Goal: Information Seeking & Learning: Learn about a topic

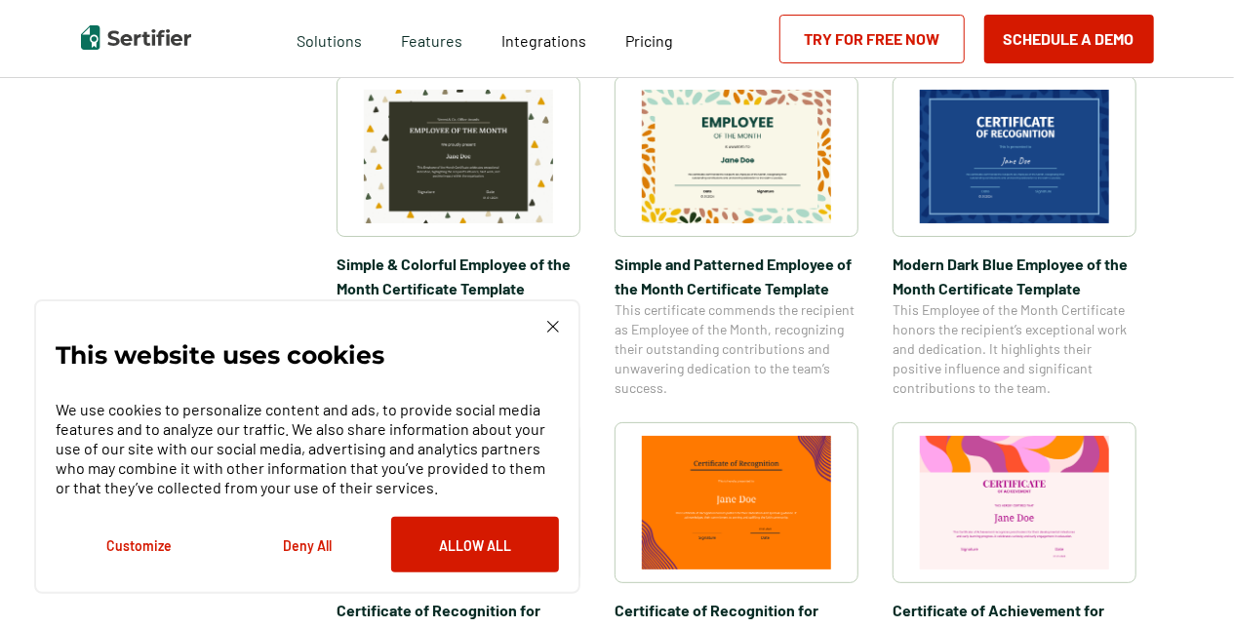
scroll to position [976, 0]
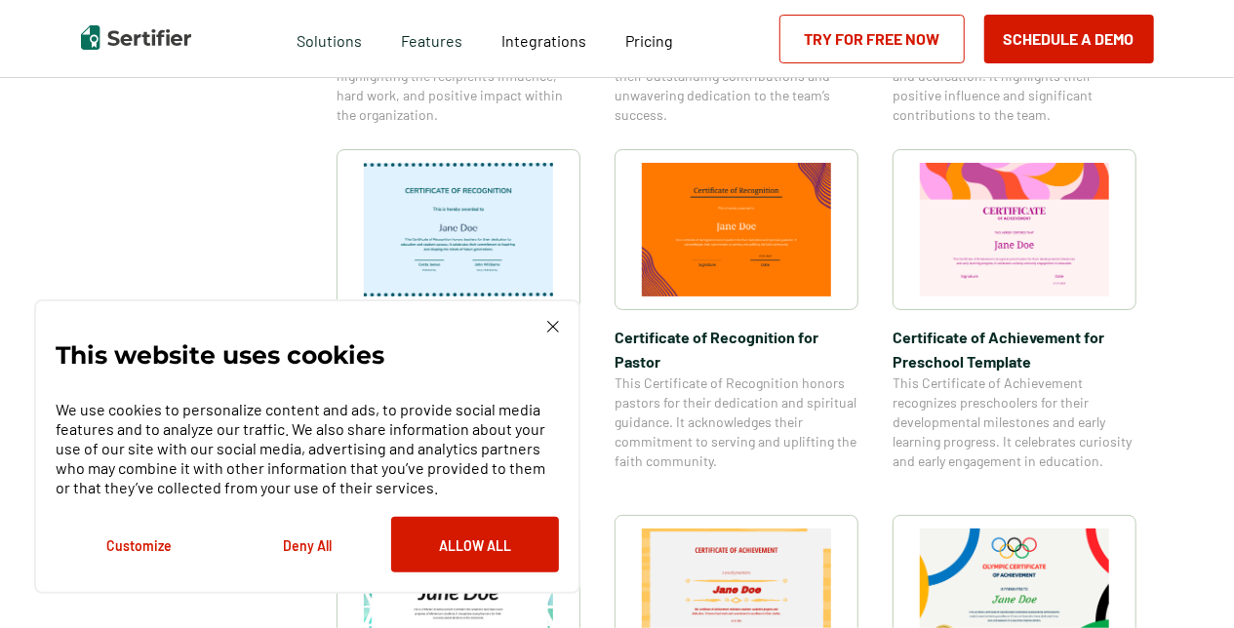
click at [548, 326] on img at bounding box center [553, 327] width 12 height 12
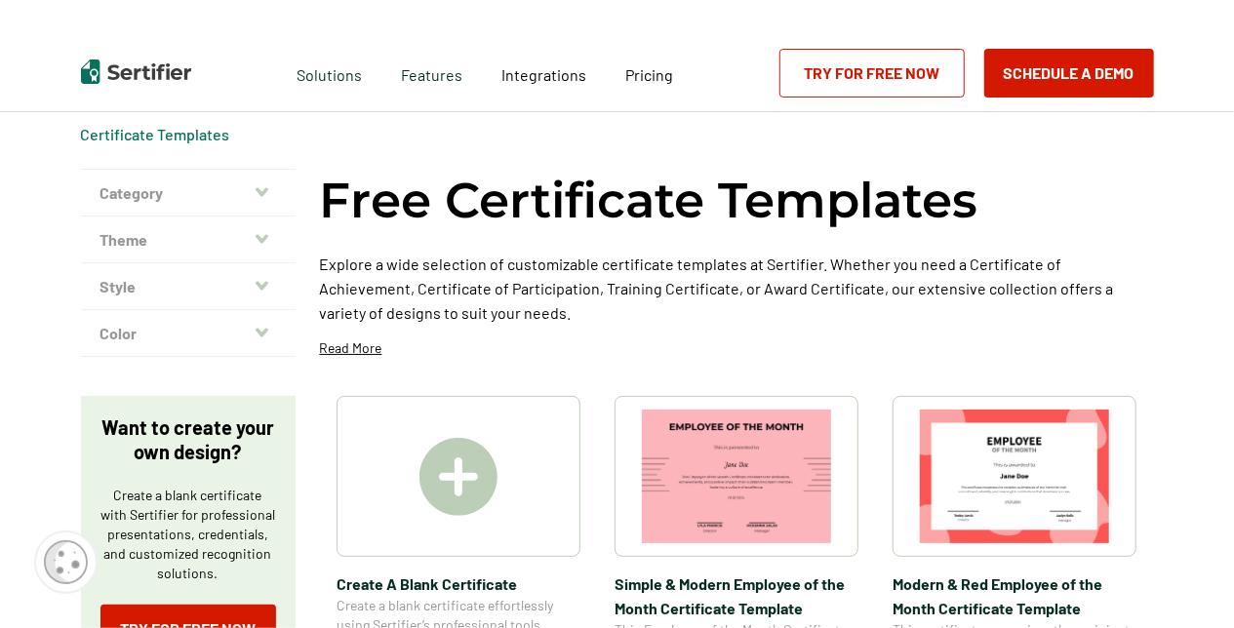
scroll to position [0, 0]
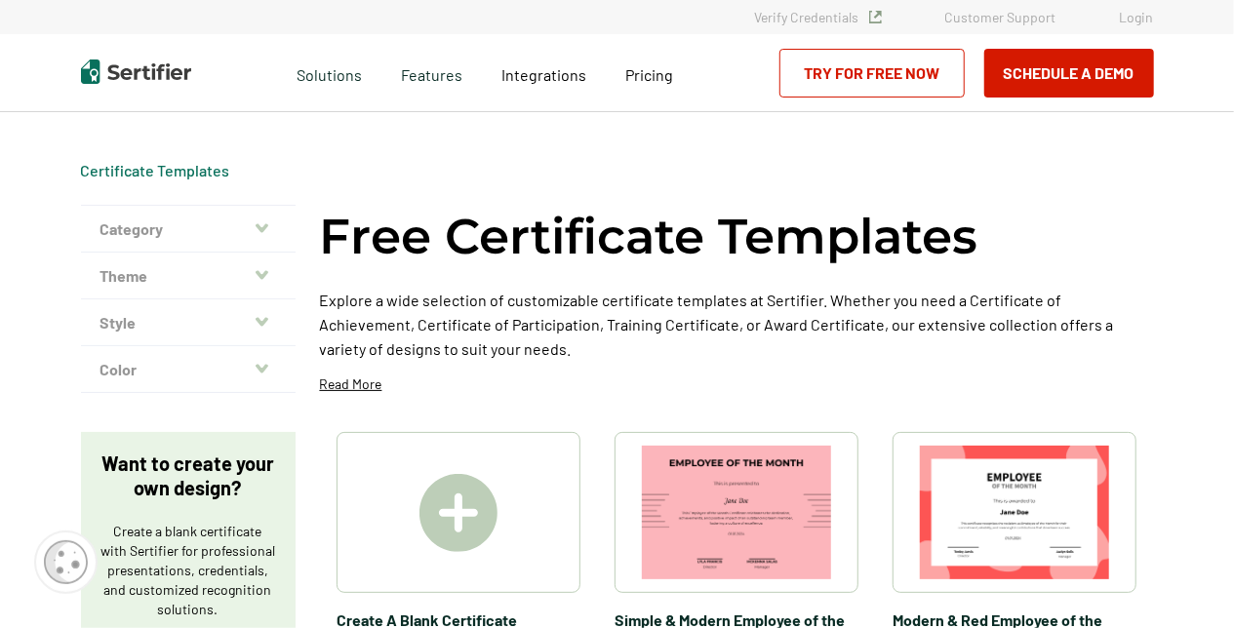
click at [215, 277] on button "Theme" at bounding box center [188, 276] width 215 height 47
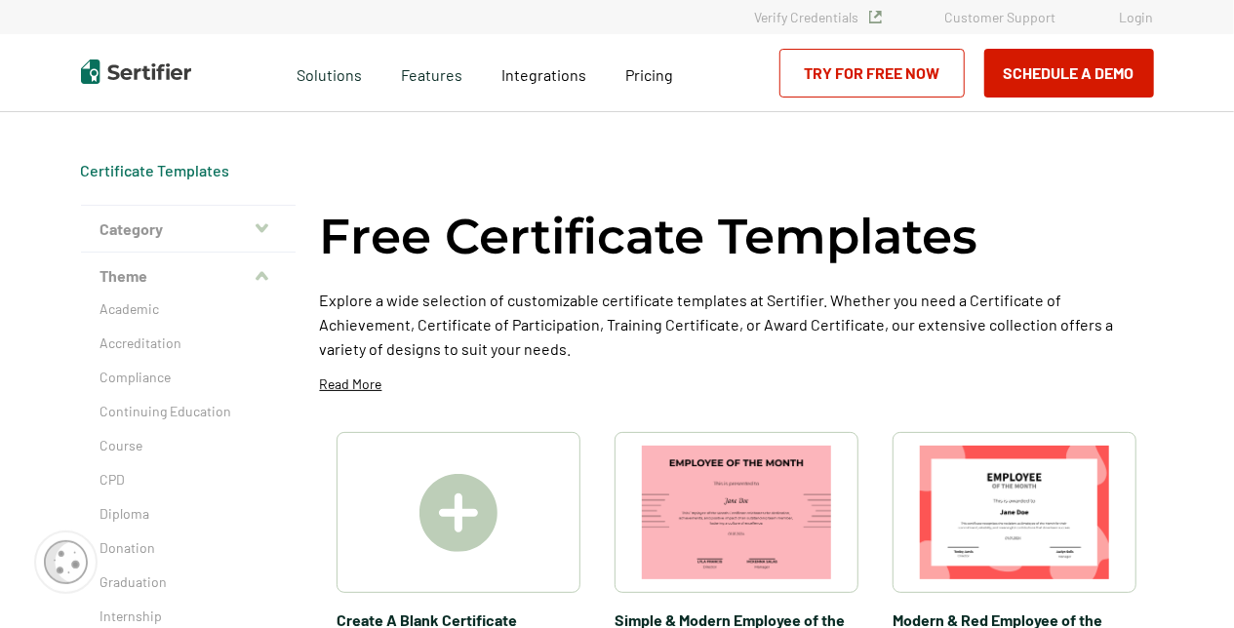
click at [158, 228] on button "Category" at bounding box center [188, 229] width 215 height 47
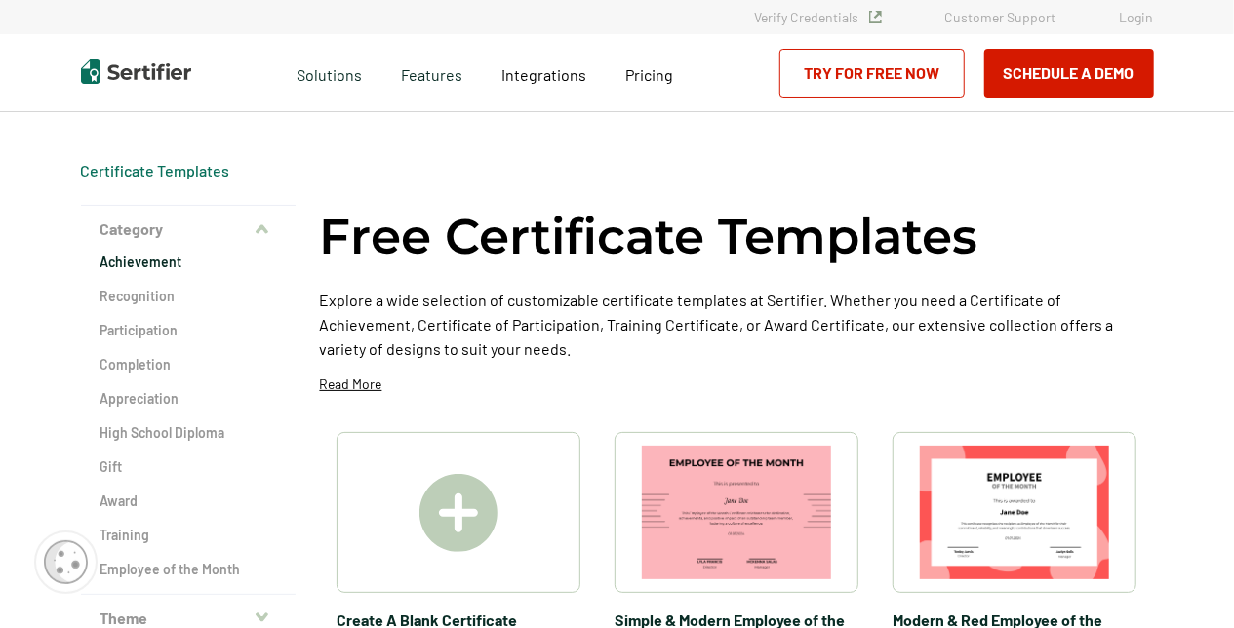
click at [144, 259] on h2 "Achievement" at bounding box center [189, 263] width 176 height 20
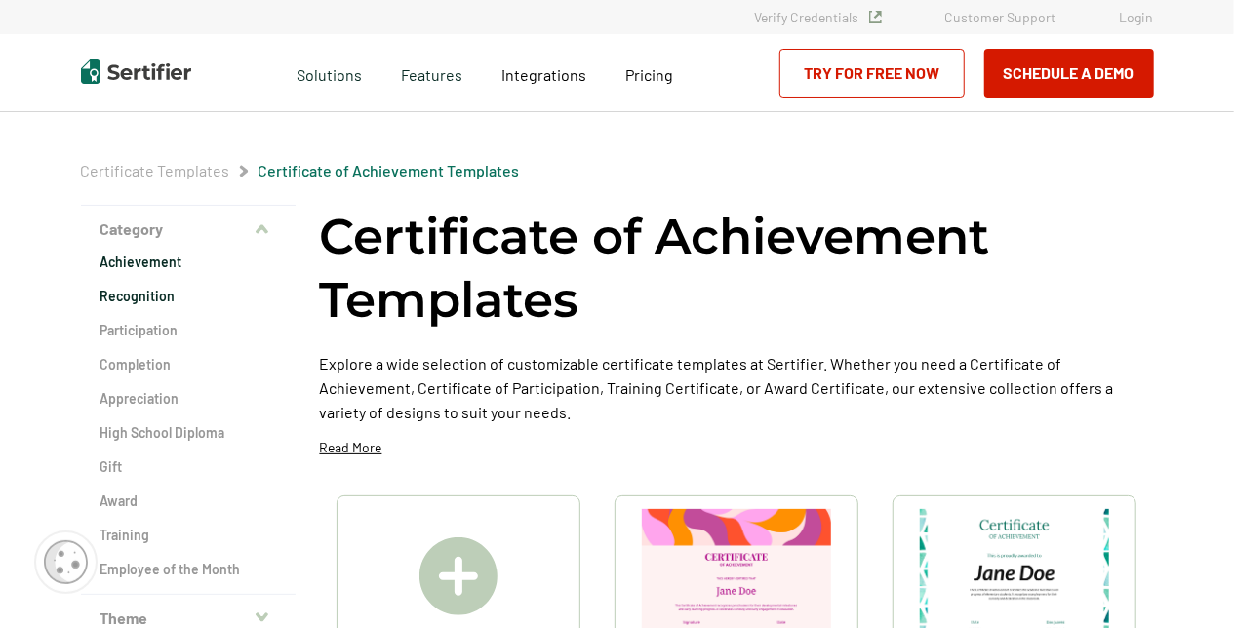
click at [275, 295] on h2 "Recognition" at bounding box center [189, 297] width 176 height 20
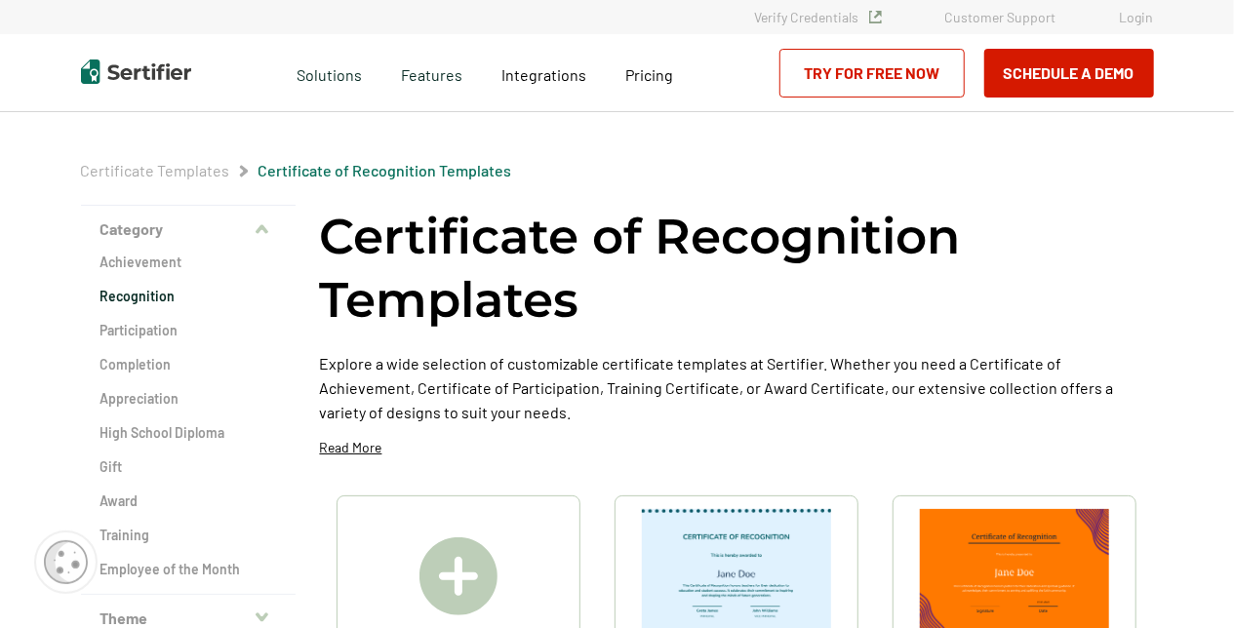
click at [293, 325] on div "Achievement Recognition Participation Completion Appreciation High School Diplo…" at bounding box center [188, 424] width 215 height 342
click at [166, 264] on h2 "Achievement" at bounding box center [189, 263] width 176 height 20
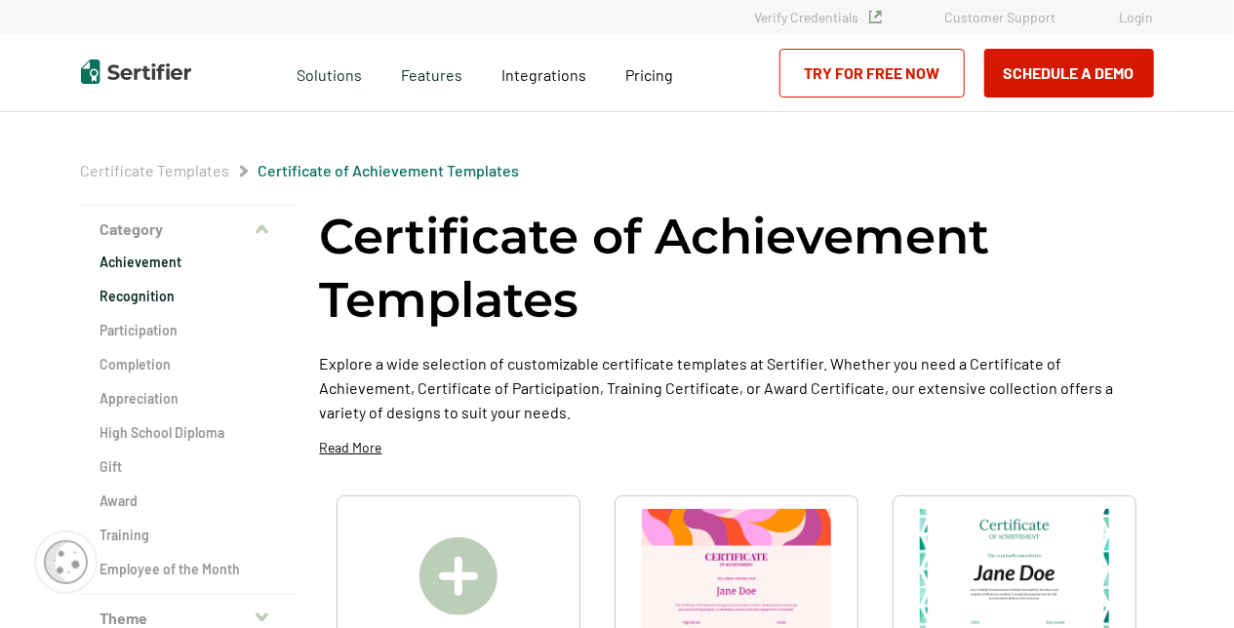
click at [150, 299] on h2 "Recognition" at bounding box center [189, 297] width 176 height 20
